Goal: Task Accomplishment & Management: Manage account settings

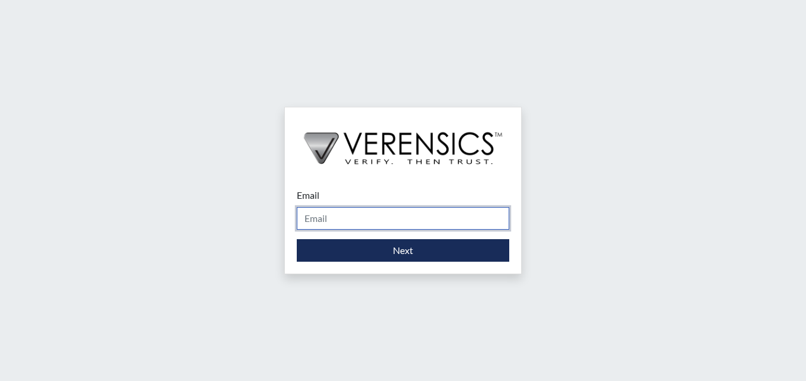
click at [373, 223] on input "Email" at bounding box center [403, 218] width 212 height 23
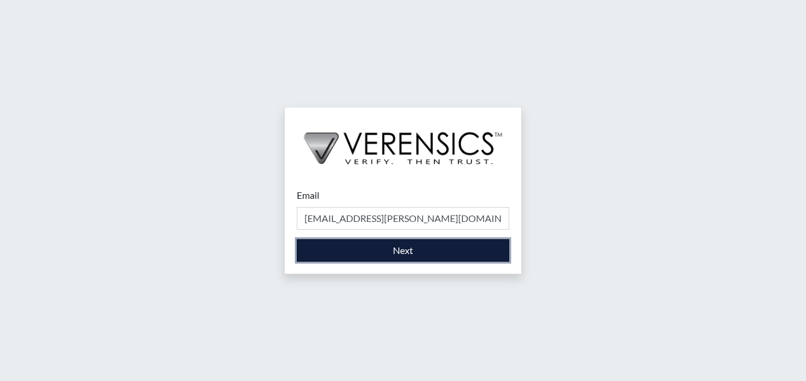
click at [394, 248] on button "Next" at bounding box center [403, 250] width 212 height 23
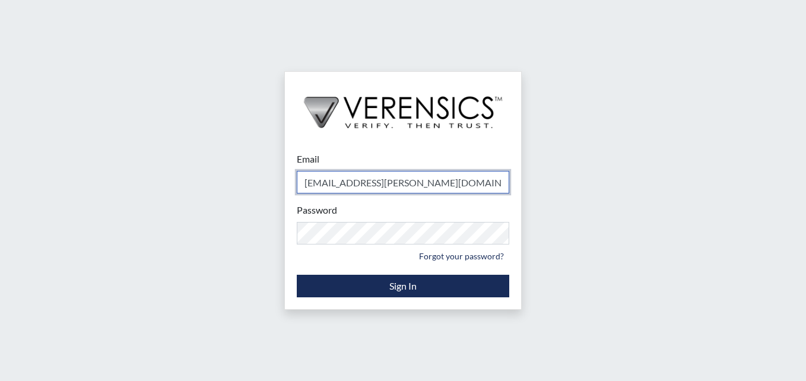
type input "[EMAIL_ADDRESS][DOMAIN_NAME]"
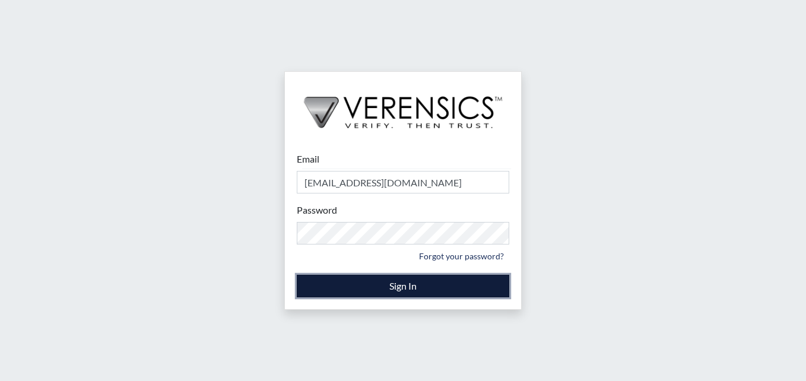
click at [401, 288] on button "Sign In" at bounding box center [403, 286] width 212 height 23
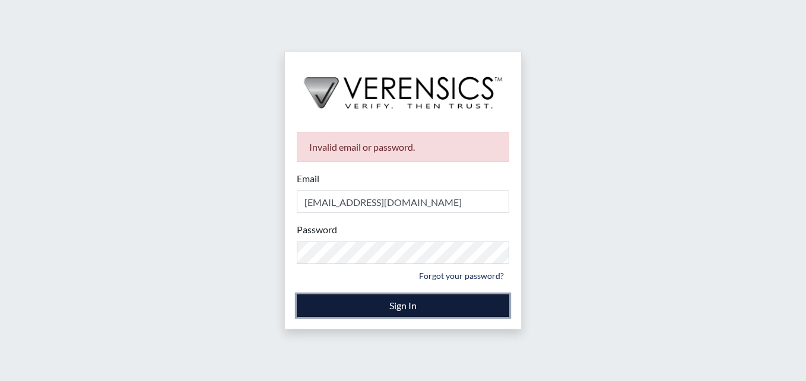
click at [421, 308] on button "Sign In" at bounding box center [403, 305] width 212 height 23
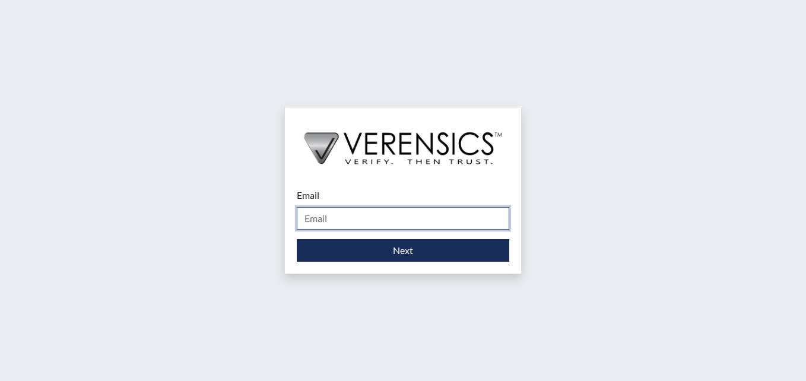
click at [440, 219] on input "Email" at bounding box center [403, 218] width 212 height 23
type input "[EMAIL_ADDRESS][DOMAIN_NAME]"
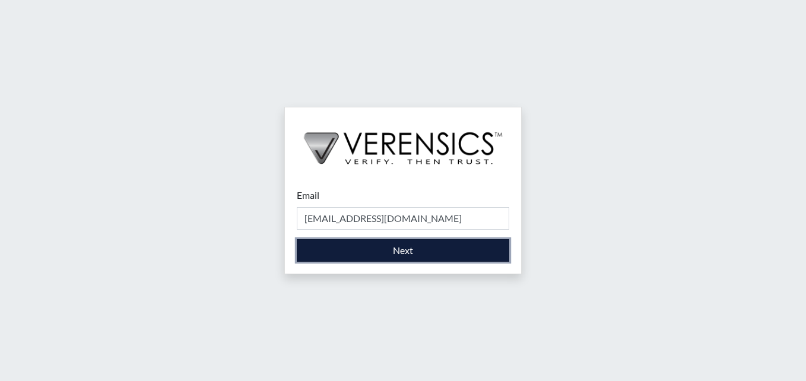
click at [423, 249] on button "Next" at bounding box center [403, 250] width 212 height 23
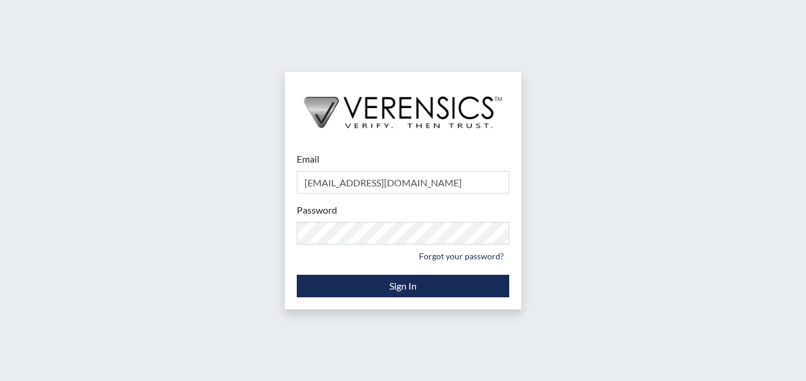
click at [525, 294] on div "Email [EMAIL_ADDRESS][DOMAIN_NAME] Please provide your email address. Password …" at bounding box center [403, 190] width 806 height 381
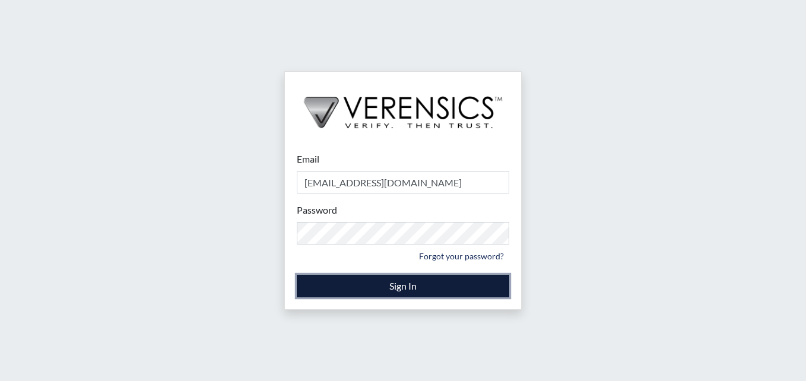
click at [481, 288] on button "Sign In" at bounding box center [403, 286] width 212 height 23
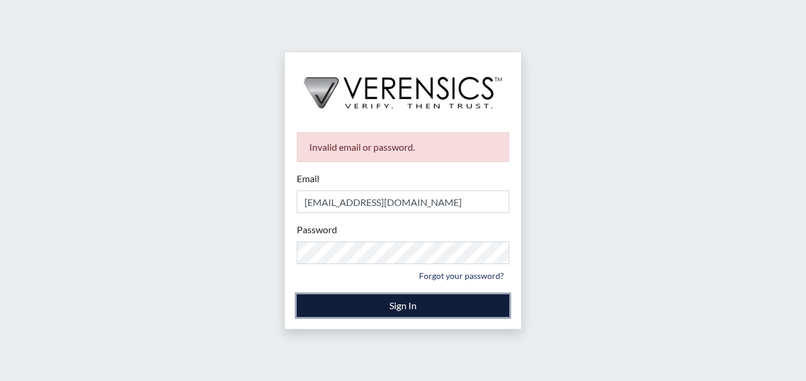
click at [453, 300] on button "Sign In" at bounding box center [403, 305] width 212 height 23
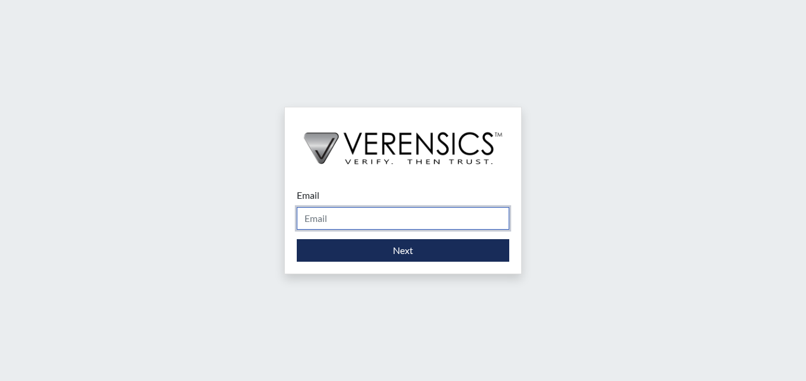
click at [461, 209] on input "Email" at bounding box center [403, 218] width 212 height 23
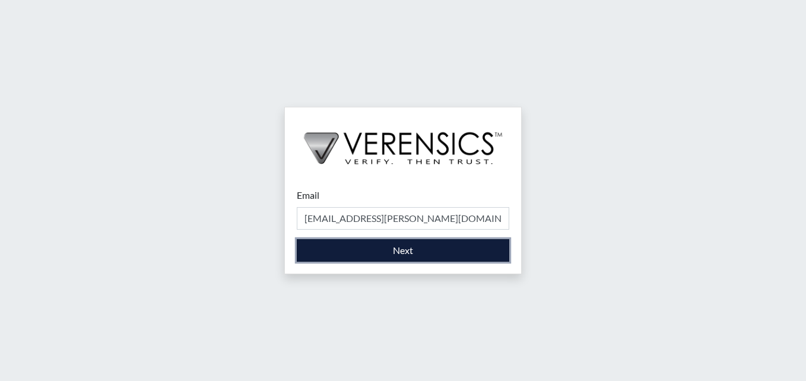
click at [430, 252] on button "Next" at bounding box center [403, 250] width 212 height 23
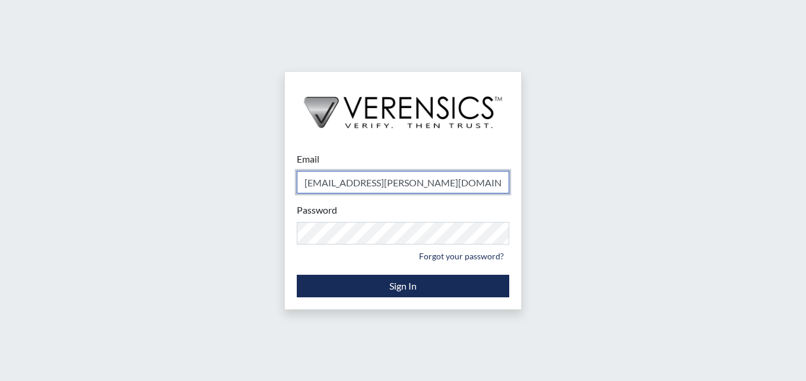
type input "[EMAIL_ADDRESS][DOMAIN_NAME]"
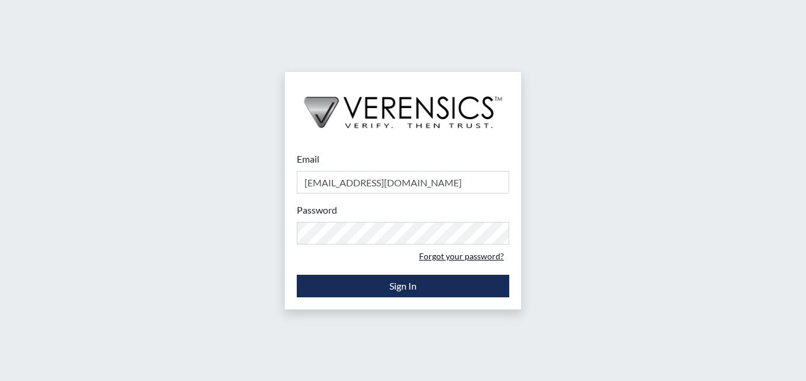
click at [451, 255] on link "Forgot your password?" at bounding box center [461, 256] width 96 height 18
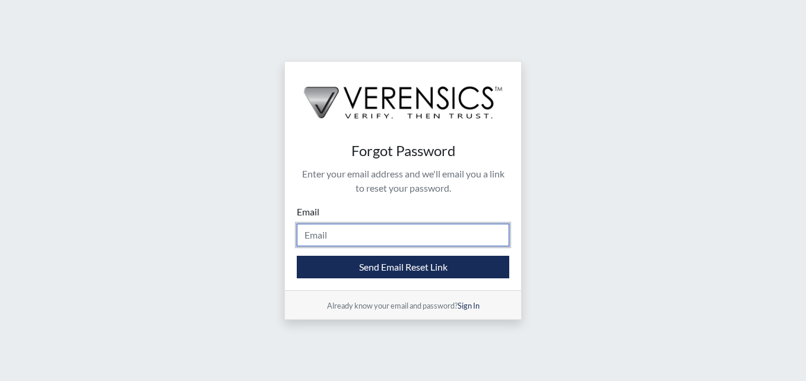
click at [432, 237] on input "Email" at bounding box center [403, 235] width 212 height 23
type input "[EMAIL_ADDRESS][PERSON_NAME][DOMAIN_NAME]"
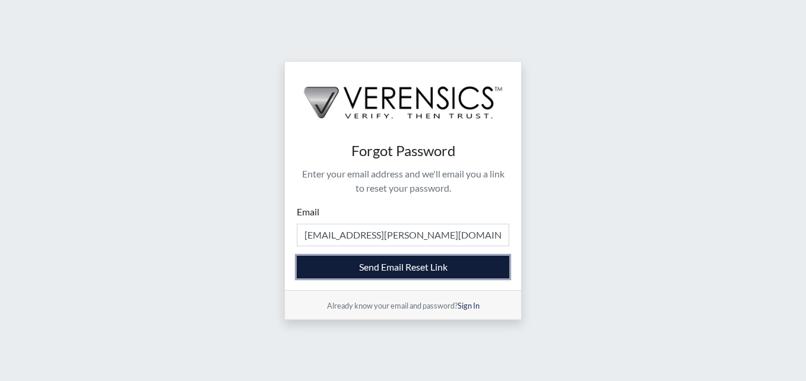
click at [431, 267] on button "Send Email Reset Link" at bounding box center [403, 267] width 212 height 23
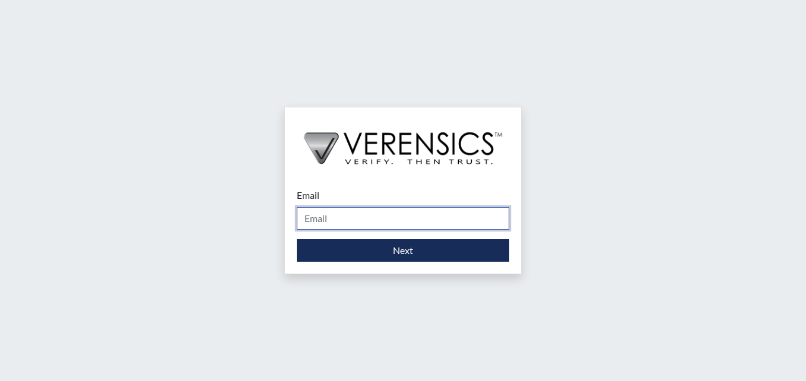
click at [463, 215] on input "Email" at bounding box center [403, 218] width 212 height 23
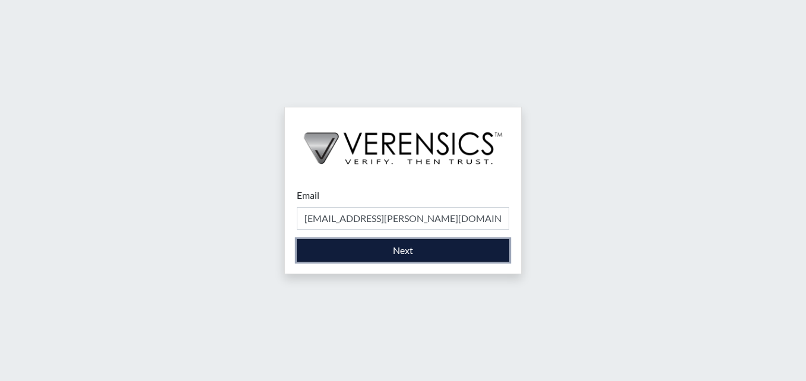
click at [420, 249] on button "Next" at bounding box center [403, 250] width 212 height 23
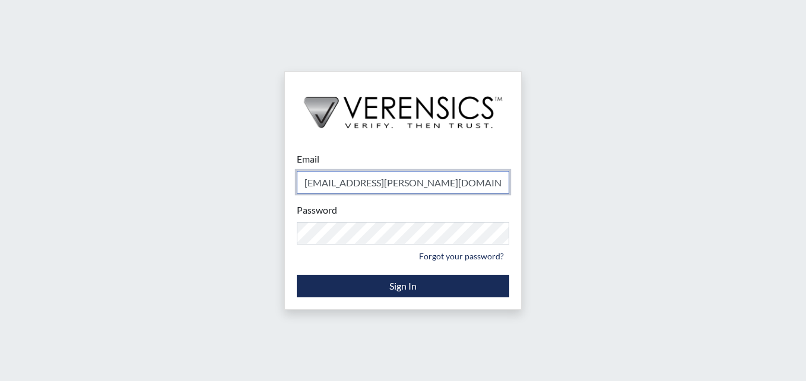
type input "[EMAIL_ADDRESS][DOMAIN_NAME]"
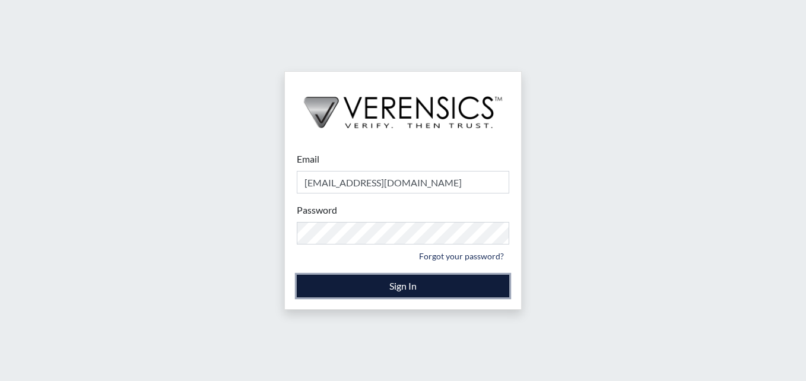
click at [421, 284] on button "Sign In" at bounding box center [403, 286] width 212 height 23
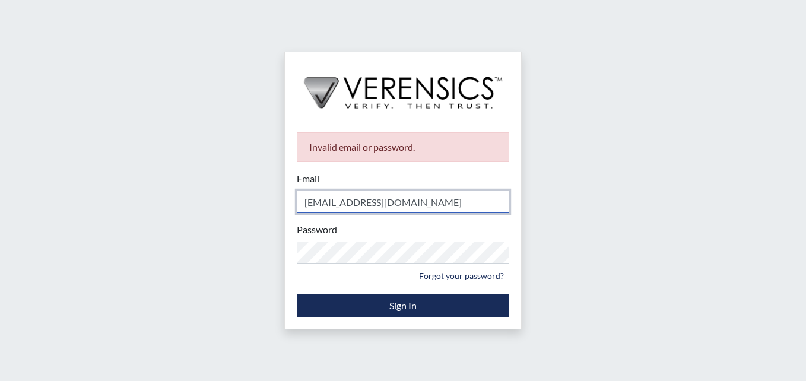
click at [418, 199] on input "[EMAIL_ADDRESS][DOMAIN_NAME]" at bounding box center [403, 201] width 212 height 23
click at [445, 208] on input "[EMAIL_ADDRESS][DOMAIN_NAME]" at bounding box center [403, 201] width 212 height 23
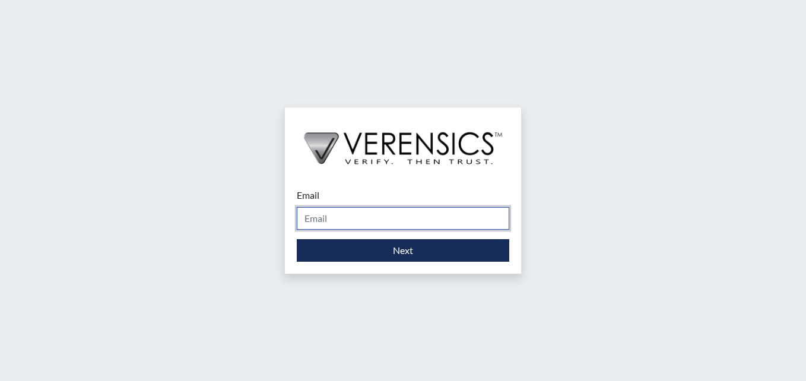
click at [429, 222] on input "Email" at bounding box center [403, 218] width 212 height 23
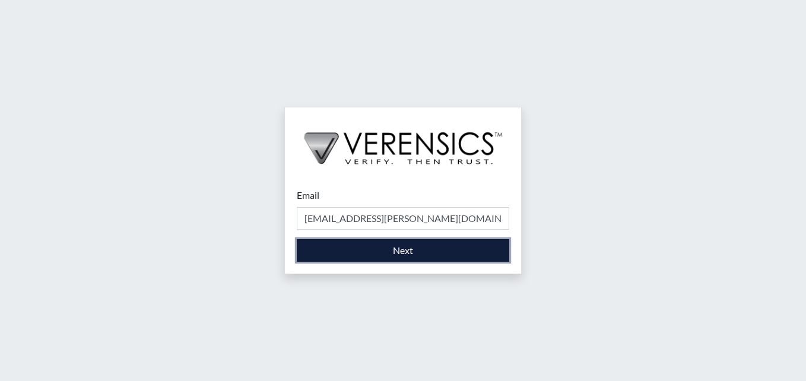
click at [432, 253] on button "Next" at bounding box center [403, 250] width 212 height 23
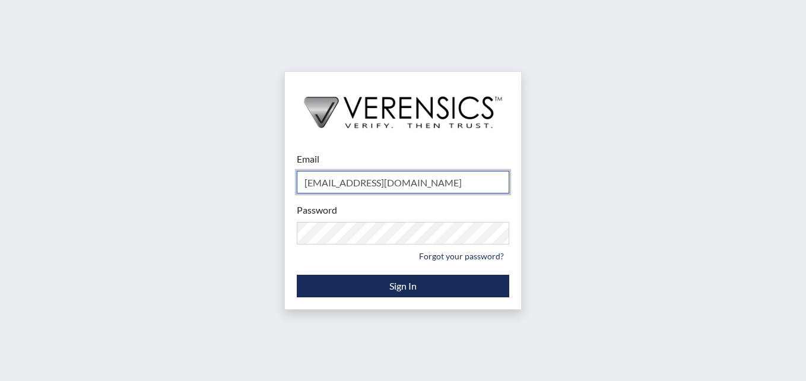
click at [432, 183] on input "[EMAIL_ADDRESS][DOMAIN_NAME]" at bounding box center [403, 182] width 212 height 23
type input "s"
click at [400, 182] on input "Shantasha.cobb@gdc@ga.gov" at bounding box center [403, 182] width 212 height 23
type input "[EMAIL_ADDRESS][PERSON_NAME][DOMAIN_NAME]"
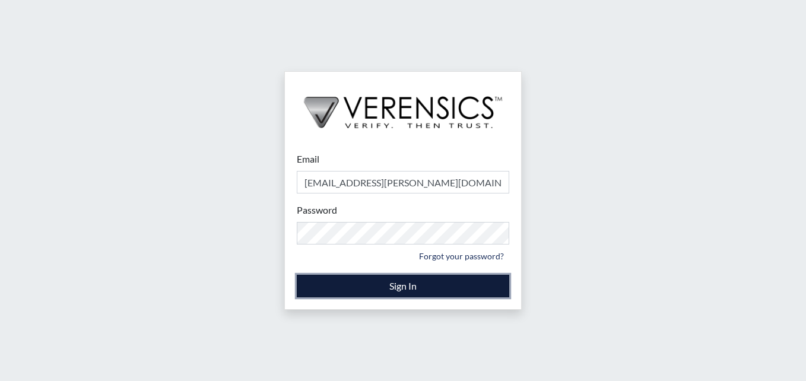
click at [437, 285] on button "Sign In" at bounding box center [403, 286] width 212 height 23
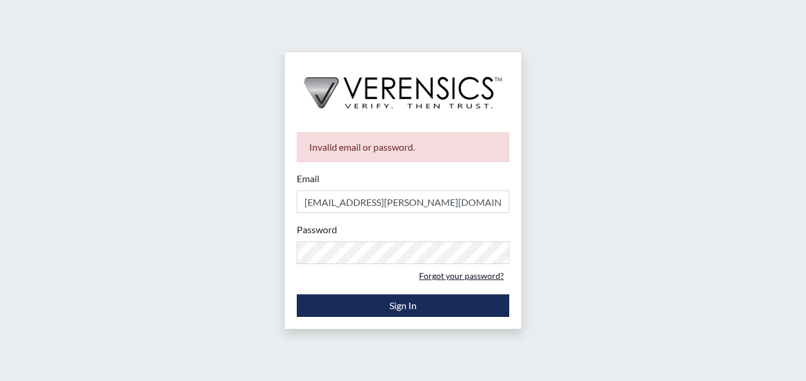
click at [450, 275] on link "Forgot your password?" at bounding box center [461, 275] width 96 height 18
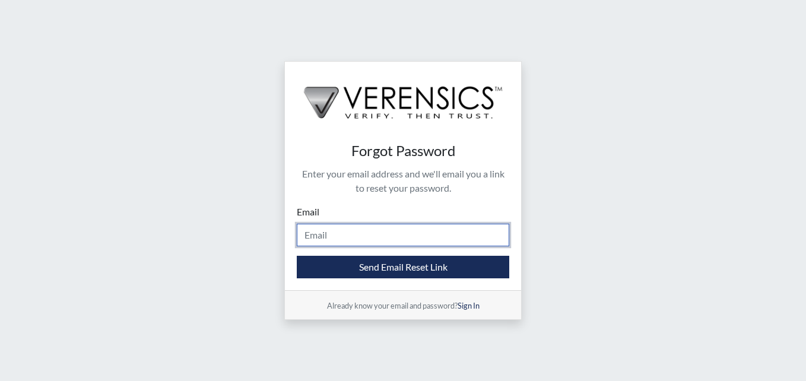
click at [393, 240] on input "Email" at bounding box center [403, 235] width 212 height 23
type input "[EMAIL_ADDRESS][PERSON_NAME][DOMAIN_NAME]"
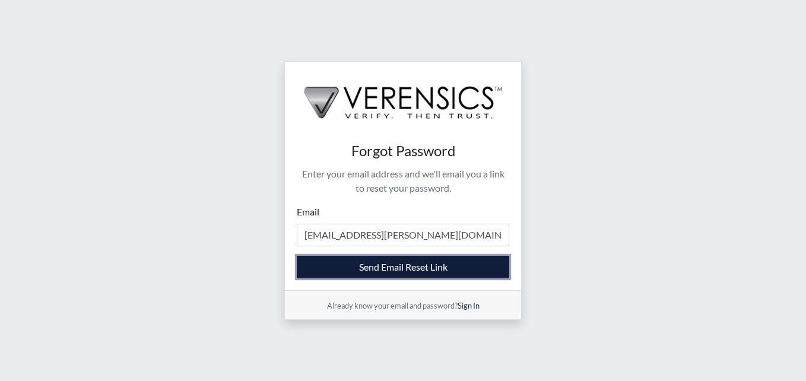
click at [415, 269] on button "Send Email Reset Link" at bounding box center [403, 267] width 212 height 23
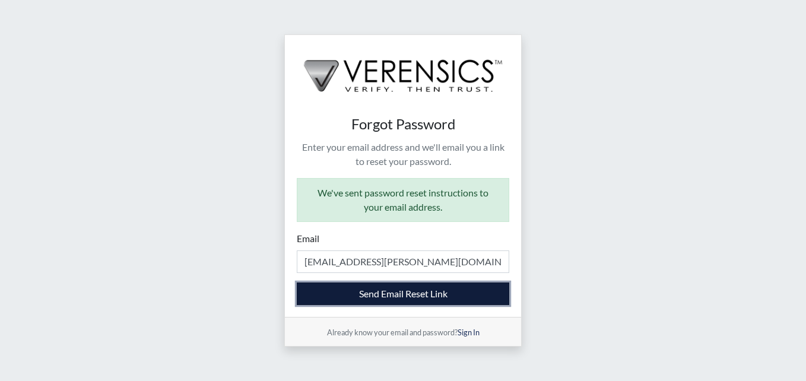
click at [425, 297] on button "Send Email Reset Link" at bounding box center [403, 293] width 212 height 23
